Goal: Transaction & Acquisition: Purchase product/service

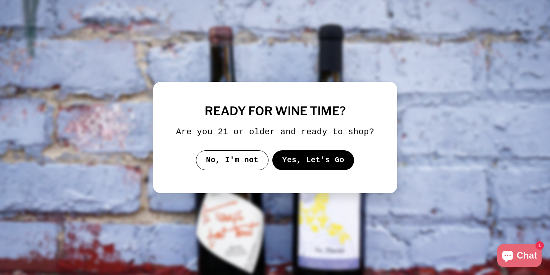
click at [294, 169] on button "Yes, Let's Go" at bounding box center [313, 160] width 82 height 20
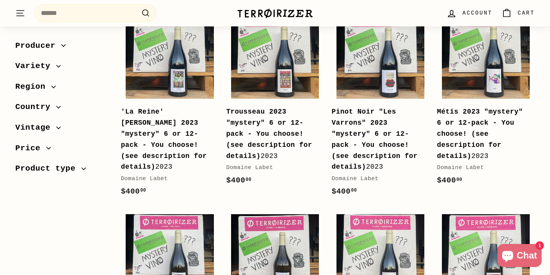
scroll to position [153, 0]
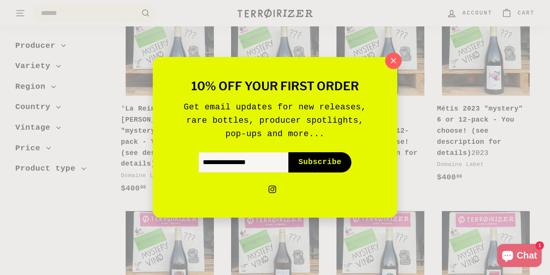
click at [395, 60] on icon "button" at bounding box center [393, 60] width 11 height 11
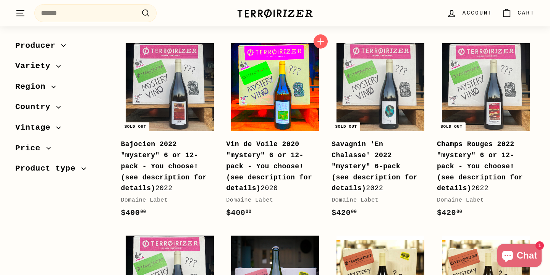
scroll to position [339, 0]
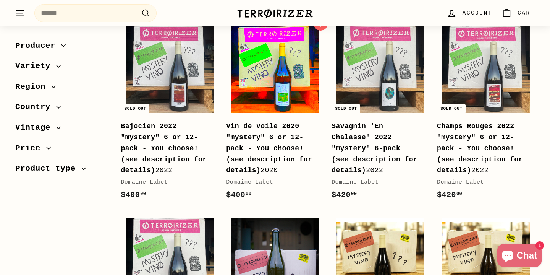
click at [278, 127] on b "Vin de Voile 2020 "mystery" 6 or 12-pack - You choose! (see description for det…" at bounding box center [269, 148] width 86 height 52
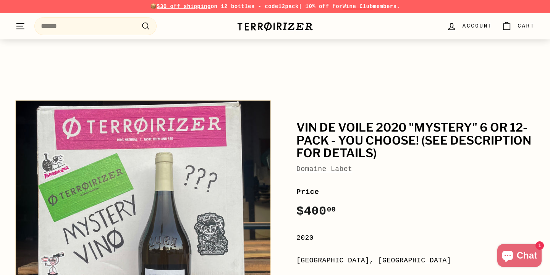
scroll to position [141, 0]
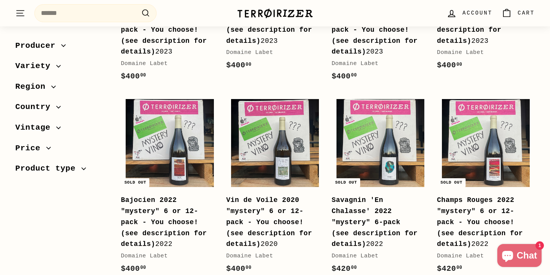
scroll to position [261, 0]
